Goal: Information Seeking & Learning: Learn about a topic

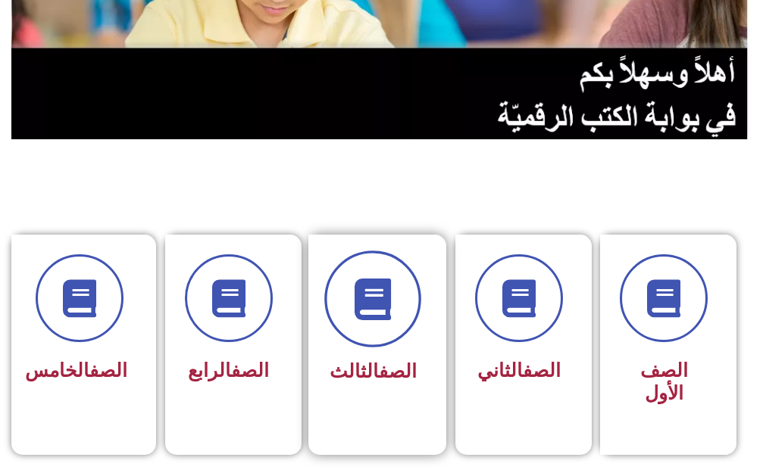
scroll to position [227, 0]
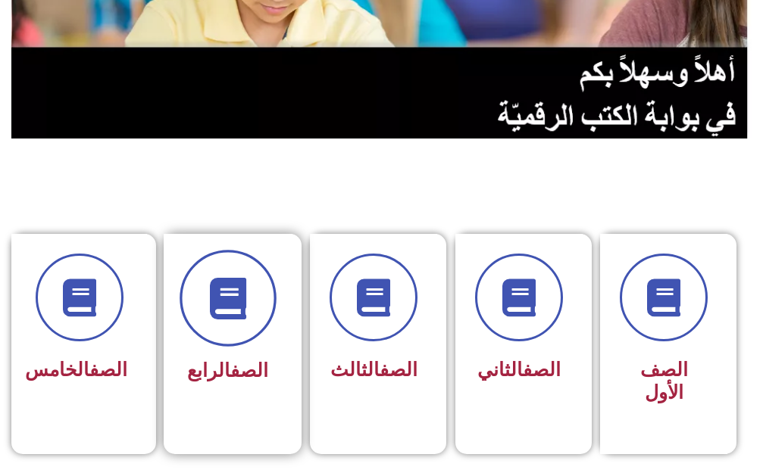
click at [230, 342] on span at bounding box center [227, 298] width 97 height 97
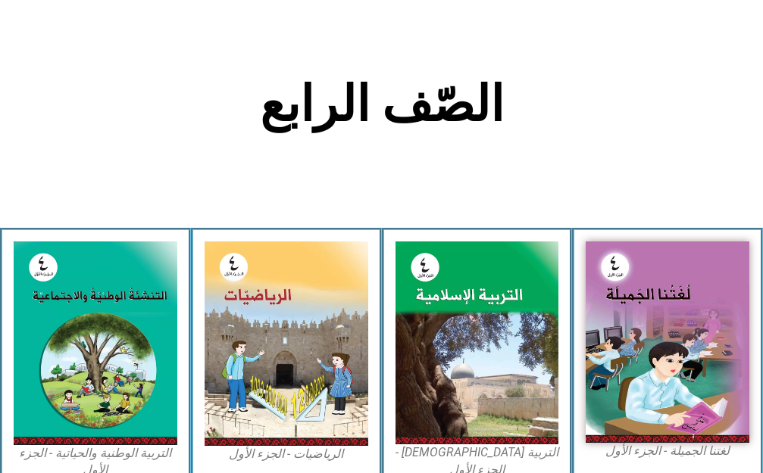
scroll to position [303, 0]
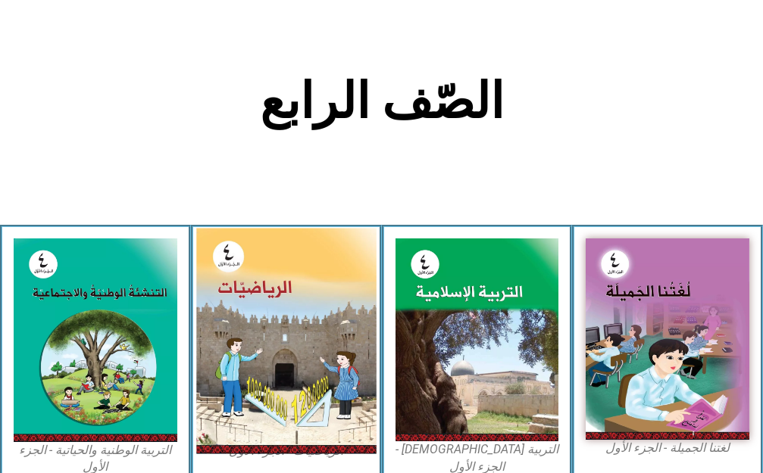
click at [295, 341] on img at bounding box center [285, 341] width 179 height 226
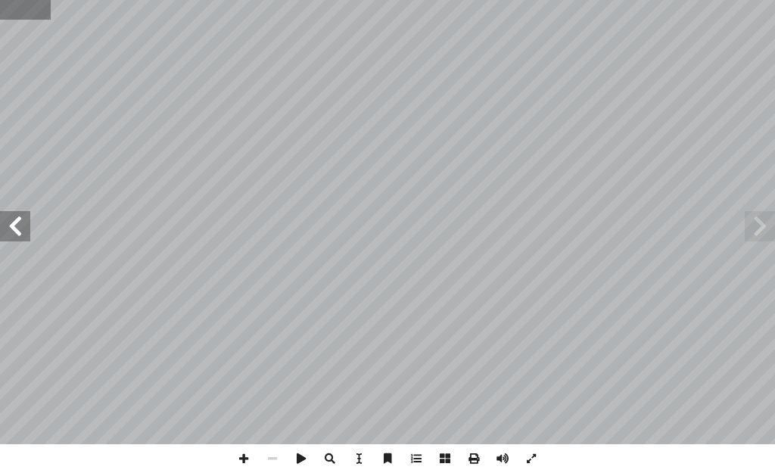
click at [23, 11] on input "text" at bounding box center [25, 10] width 51 height 20
type input "**"
click at [0, 218] on span at bounding box center [15, 226] width 30 height 30
click at [235, 460] on span at bounding box center [243, 459] width 29 height 29
click at [247, 460] on span at bounding box center [243, 459] width 29 height 29
